Goal: Find specific page/section: Find specific page/section

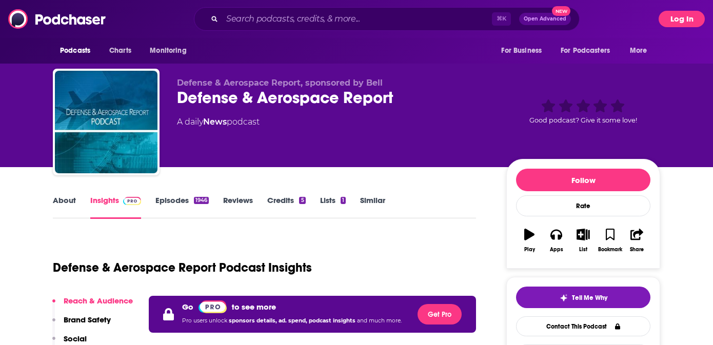
click at [675, 18] on button "Log In" at bounding box center [681, 19] width 46 height 16
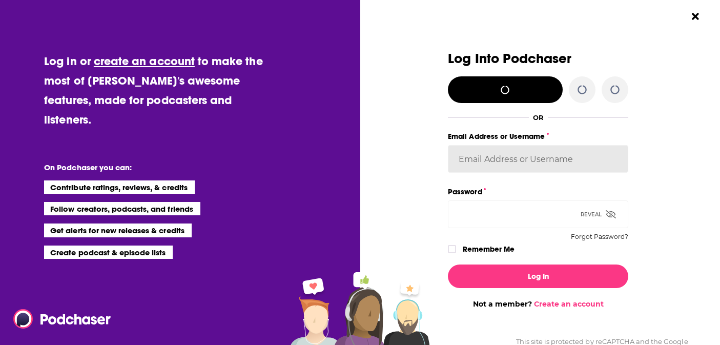
type input "khanusik"
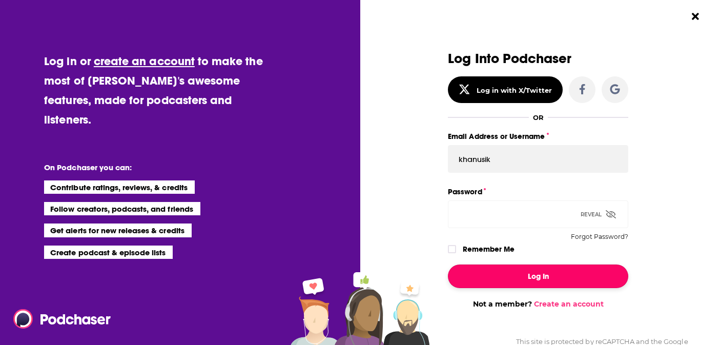
click at [536, 274] on button "Log In" at bounding box center [538, 276] width 180 height 24
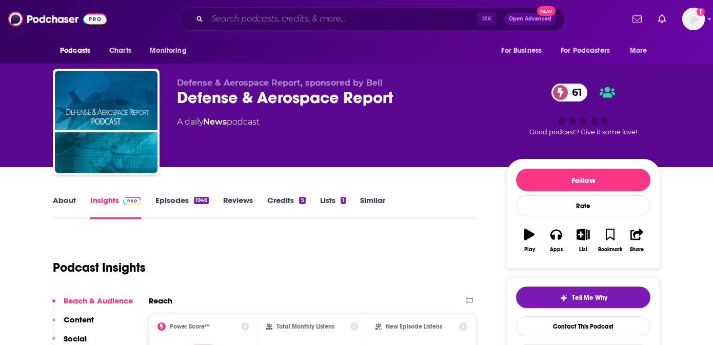
click at [309, 18] on input "Search podcasts, credits, & more..." at bounding box center [342, 19] width 270 height 16
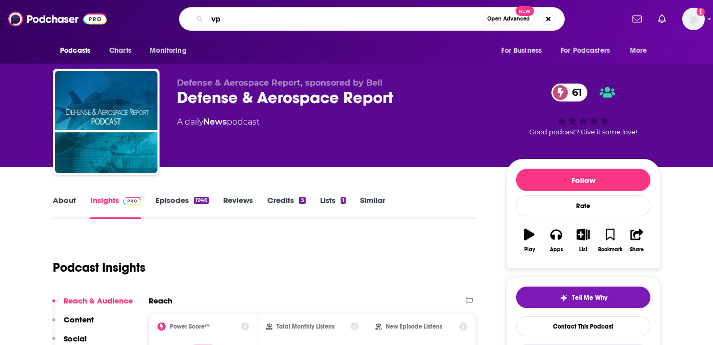
type input "v"
type input "cpo playbook"
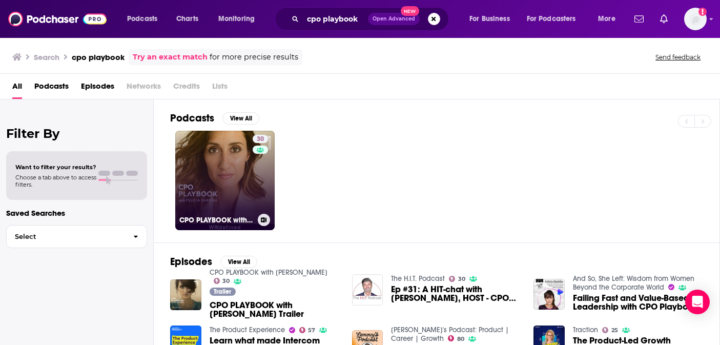
click at [229, 186] on link "30 CPO PLAYBOOK with [PERSON_NAME]" at bounding box center [224, 180] width 99 height 99
